Goal: Task Accomplishment & Management: Manage account settings

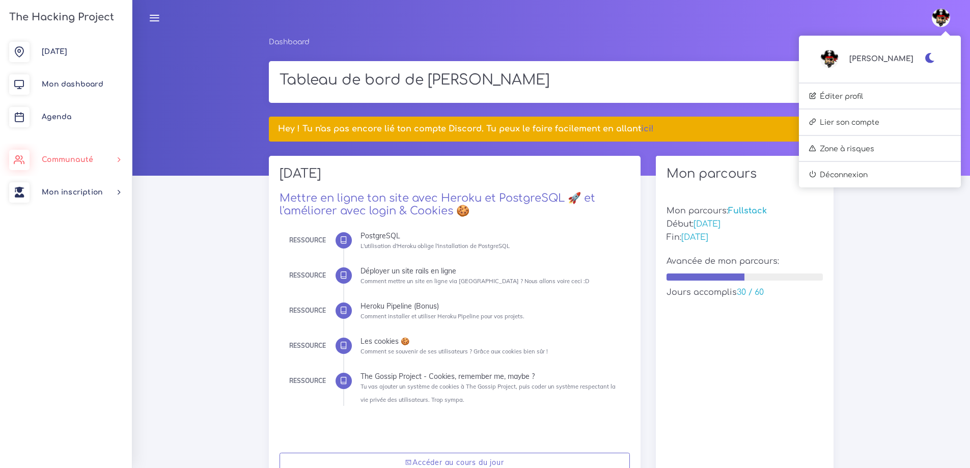
click at [71, 149] on link "Communauté" at bounding box center [66, 160] width 132 height 33
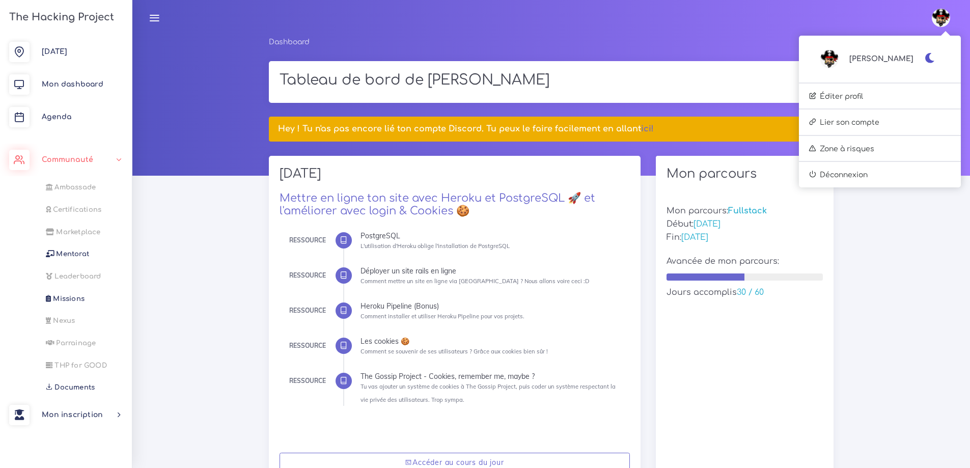
click at [75, 384] on span "Documents" at bounding box center [75, 388] width 40 height 8
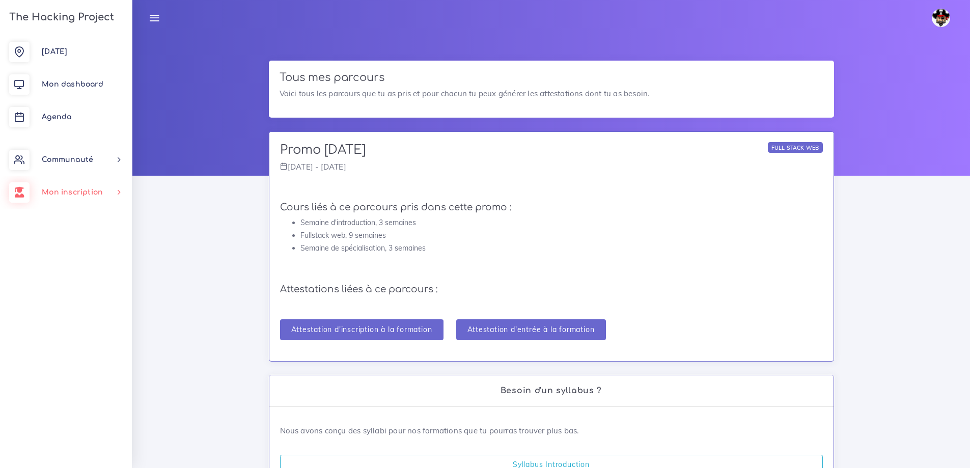
click at [77, 191] on span "Mon inscription" at bounding box center [72, 192] width 61 height 8
click at [71, 282] on link "Modalités" at bounding box center [64, 287] width 132 height 22
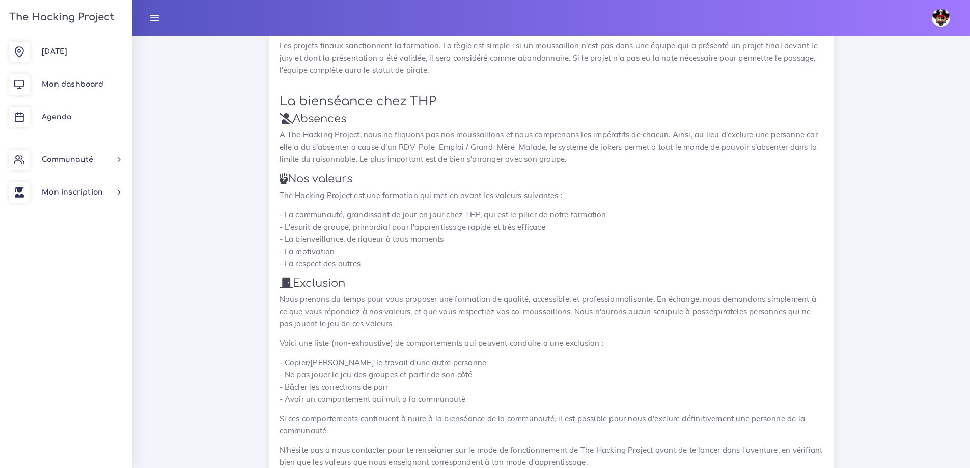
scroll to position [1476, 0]
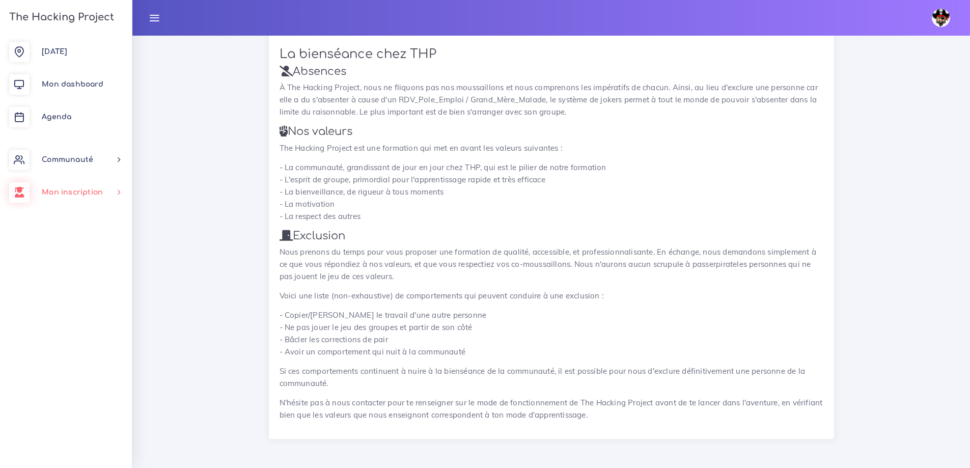
click at [86, 199] on link "Mon inscription" at bounding box center [66, 192] width 132 height 33
click at [85, 270] on link "Changer parcours" at bounding box center [64, 265] width 132 height 22
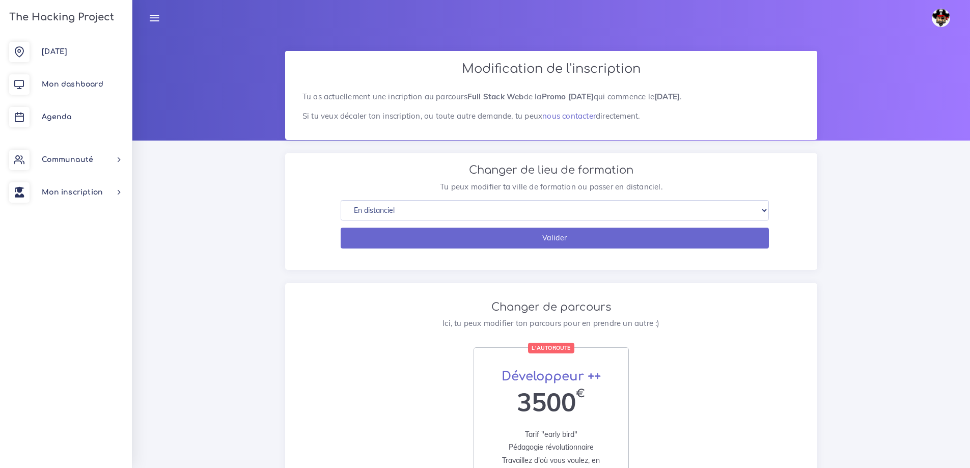
scroll to position [31, 0]
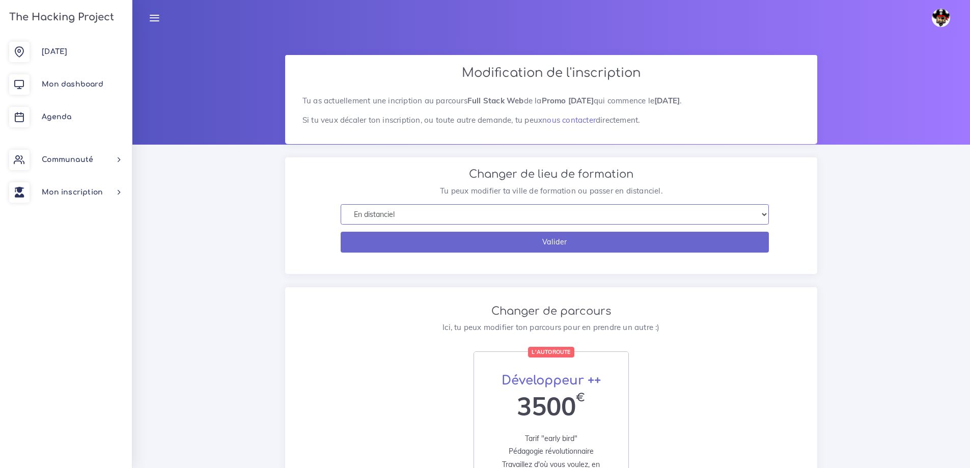
click at [437, 213] on select "En distanciel [GEOGRAPHIC_DATA] [GEOGRAPHIC_DATA] [GEOGRAPHIC_DATA] [GEOGRAPHIC…" at bounding box center [555, 214] width 428 height 21
click at [341, 204] on select "En distanciel [GEOGRAPHIC_DATA] [GEOGRAPHIC_DATA] [GEOGRAPHIC_DATA] [GEOGRAPHIC…" at bounding box center [555, 214] width 428 height 21
click at [436, 215] on select "En distanciel [GEOGRAPHIC_DATA] [GEOGRAPHIC_DATA] [GEOGRAPHIC_DATA] [GEOGRAPHIC…" at bounding box center [555, 214] width 428 height 21
select select "0"
click at [341, 204] on select "En distanciel [GEOGRAPHIC_DATA] [GEOGRAPHIC_DATA] [GEOGRAPHIC_DATA] [GEOGRAPHIC…" at bounding box center [555, 214] width 428 height 21
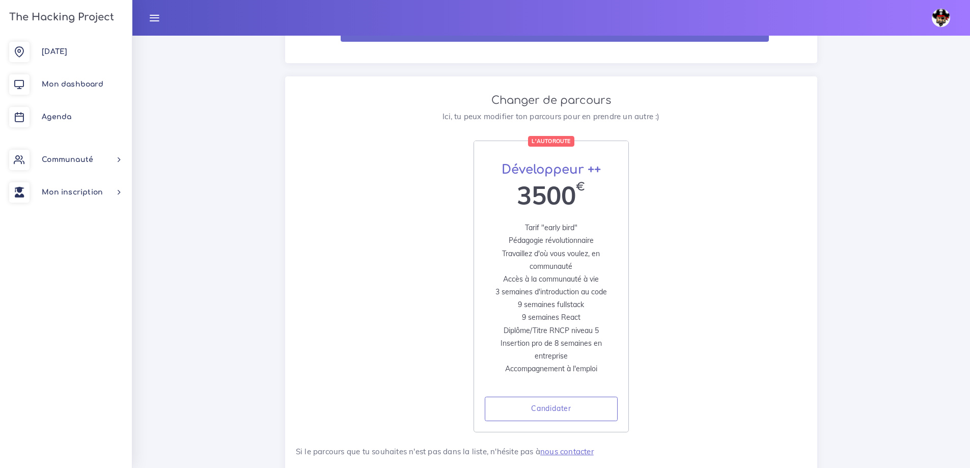
scroll to position [286, 0]
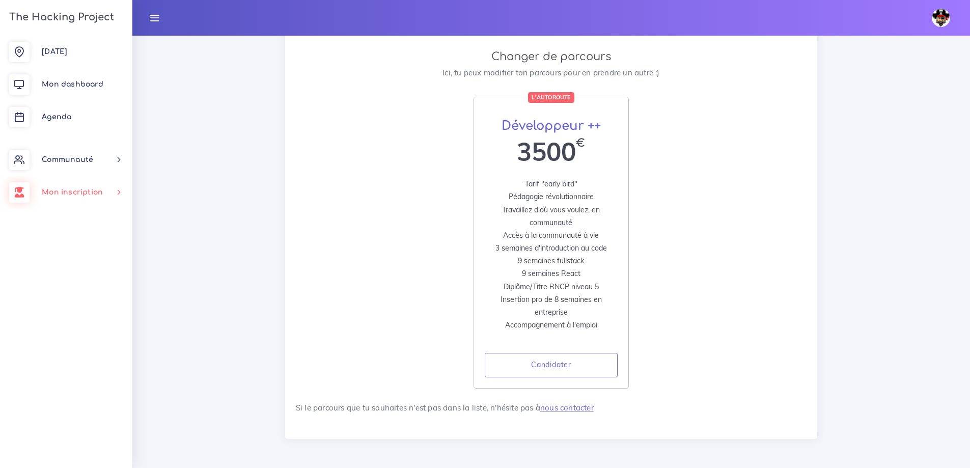
click at [80, 194] on span "Mon inscription" at bounding box center [72, 192] width 61 height 8
click at [80, 239] on link "Nouveau parcours" at bounding box center [64, 242] width 132 height 22
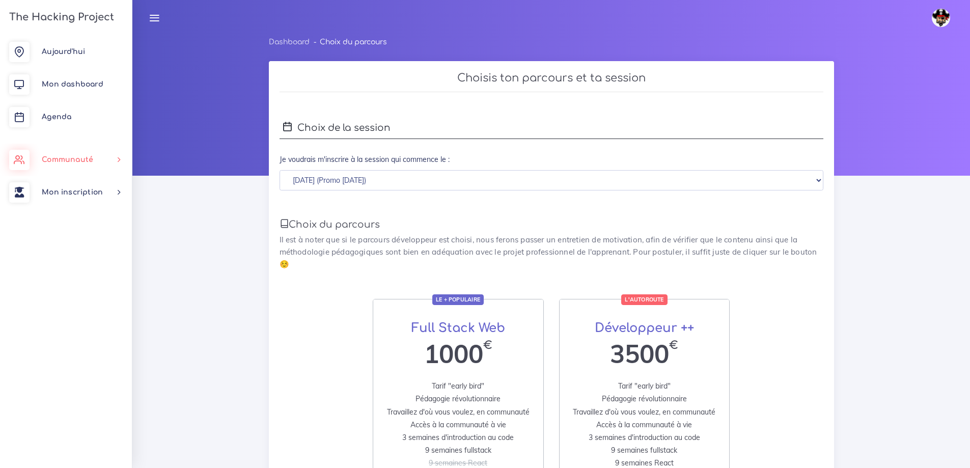
click at [67, 158] on span "Communauté" at bounding box center [67, 160] width 51 height 8
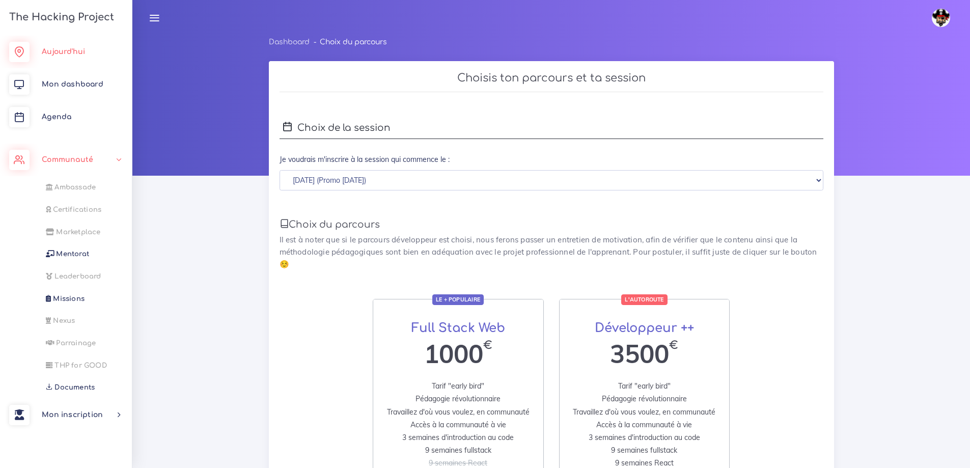
click at [67, 49] on span "Aujourd'hui" at bounding box center [63, 52] width 43 height 8
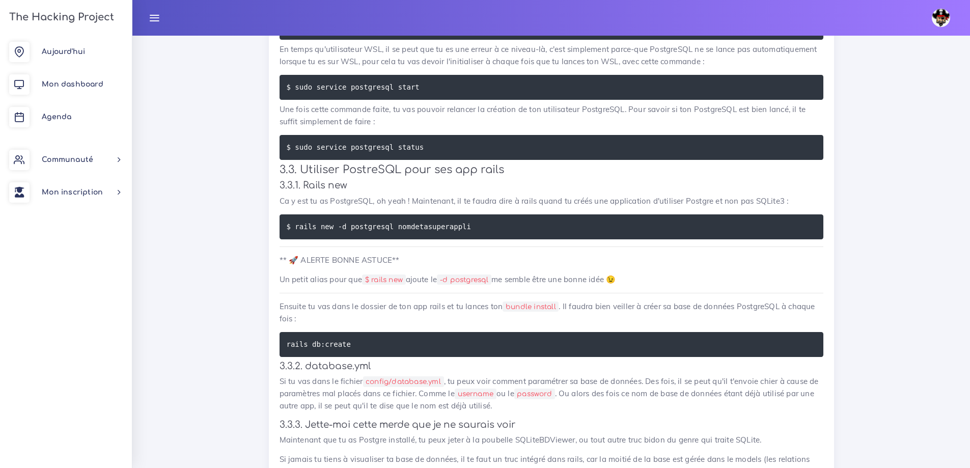
scroll to position [1579, 0]
